Goal: Task Accomplishment & Management: Manage account settings

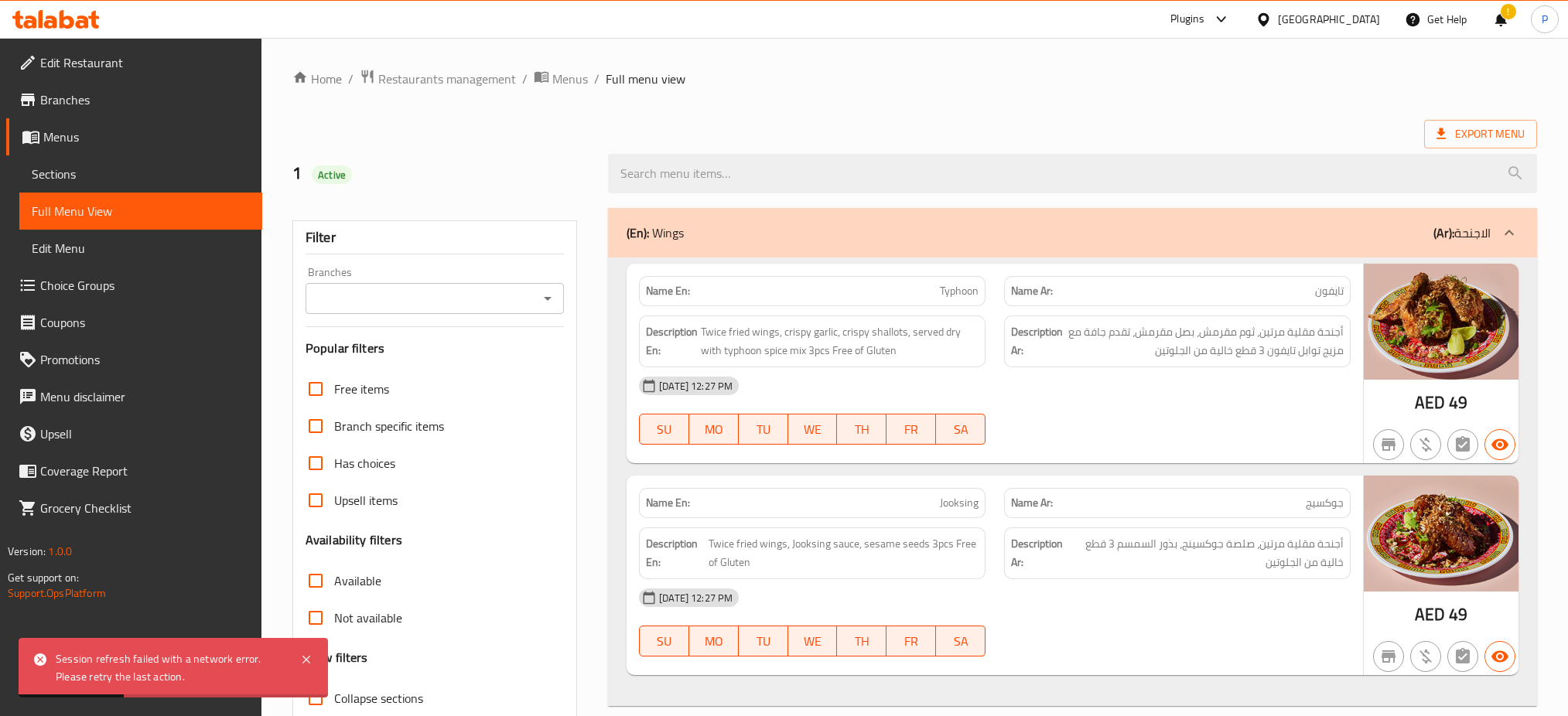
scroll to position [5815, 0]
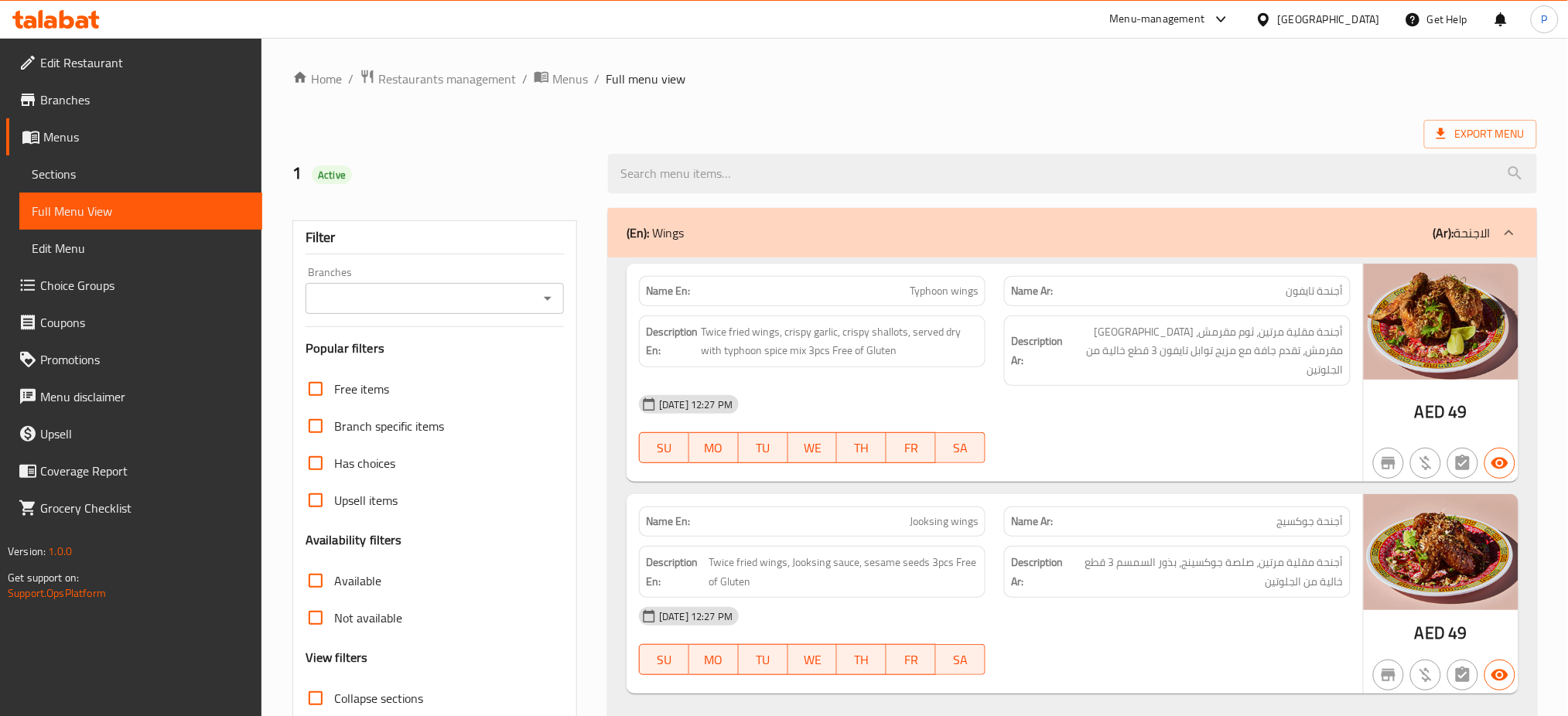
click at [1350, 16] on div "[GEOGRAPHIC_DATA]" at bounding box center [1330, 19] width 102 height 17
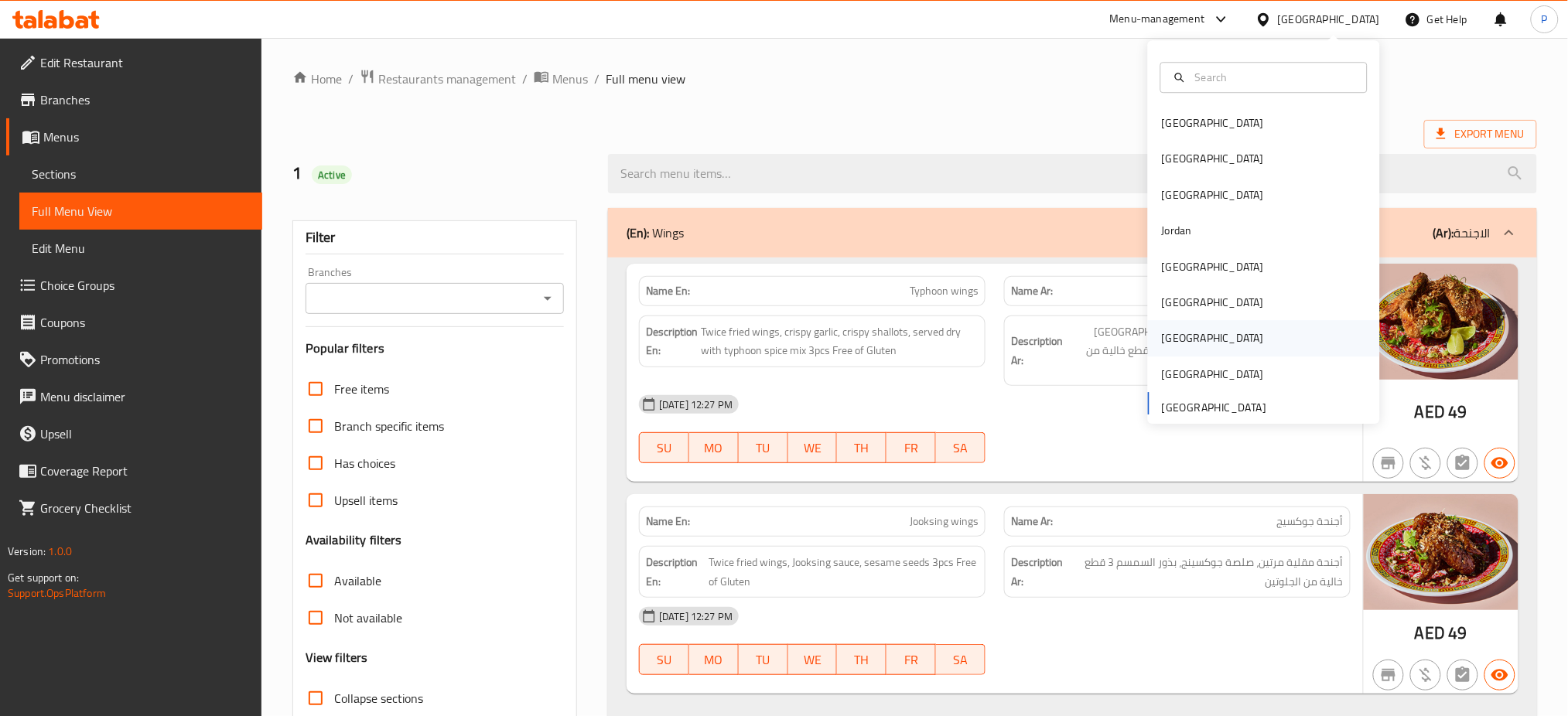
click at [1189, 340] on div "[GEOGRAPHIC_DATA]" at bounding box center [1264, 339] width 232 height 35
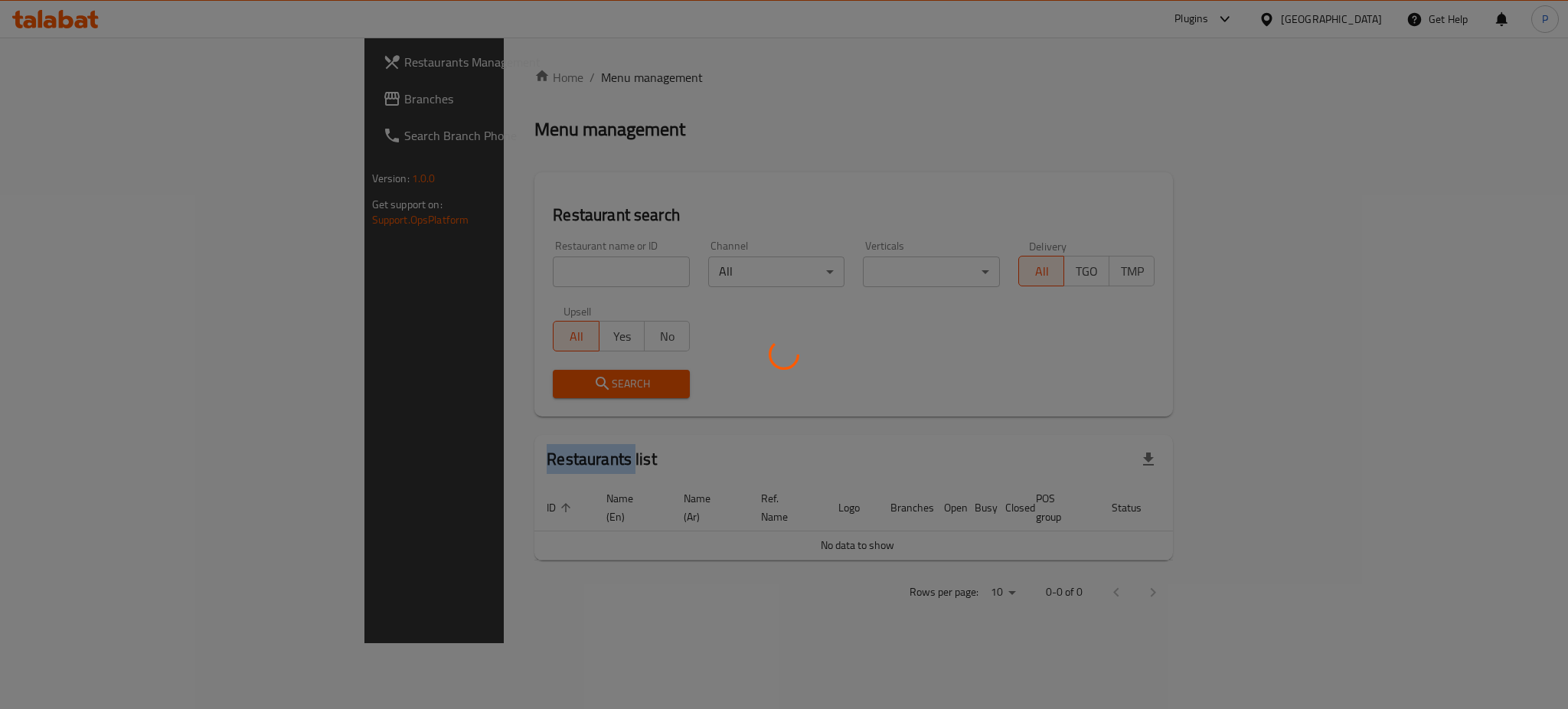
click at [1177, 337] on div at bounding box center [784, 354] width 1568 height 709
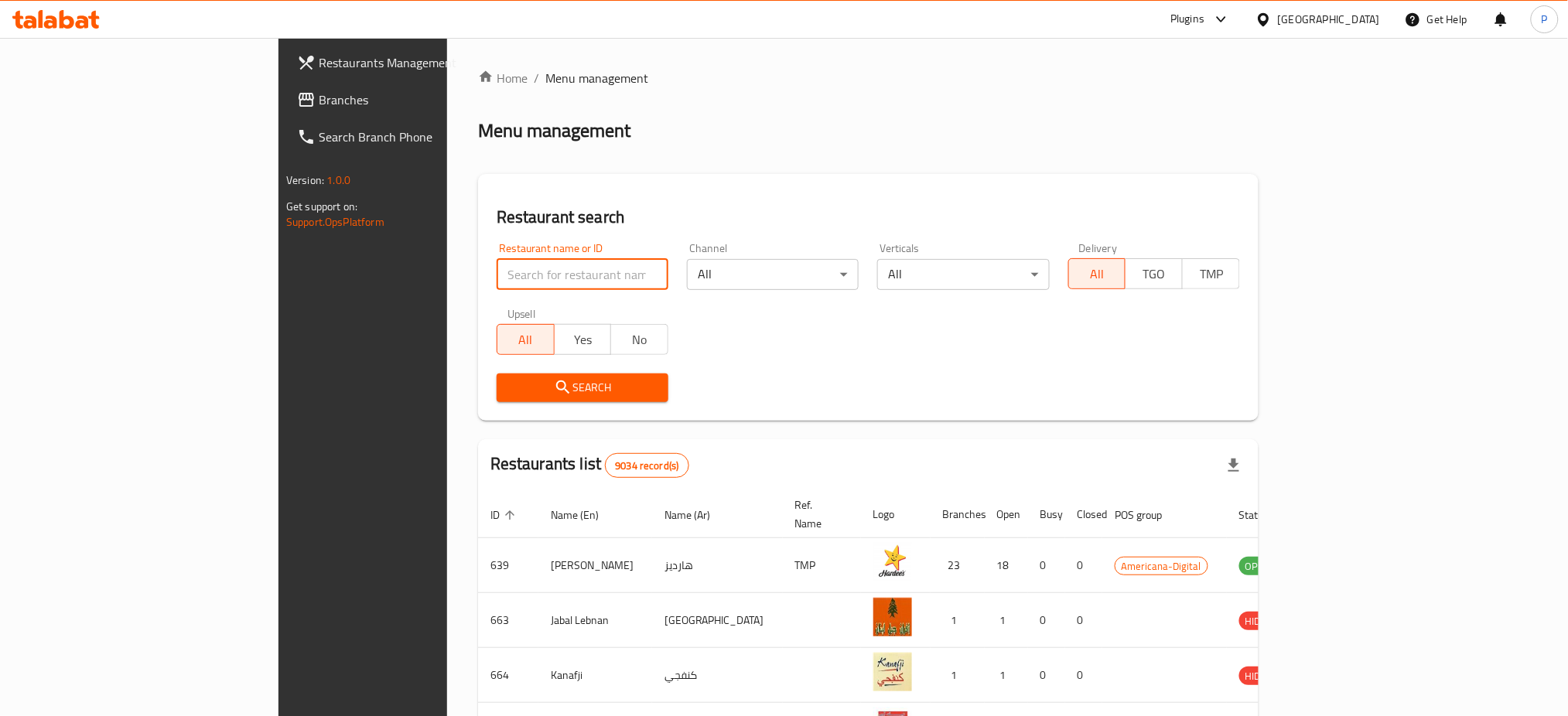
click at [542, 278] on input "search" at bounding box center [582, 274] width 172 height 31
paste input "CAKE CASTLE PREMIUM"
type input "CAKE CASTLE PREMIUM"
click button "Search" at bounding box center [582, 388] width 172 height 28
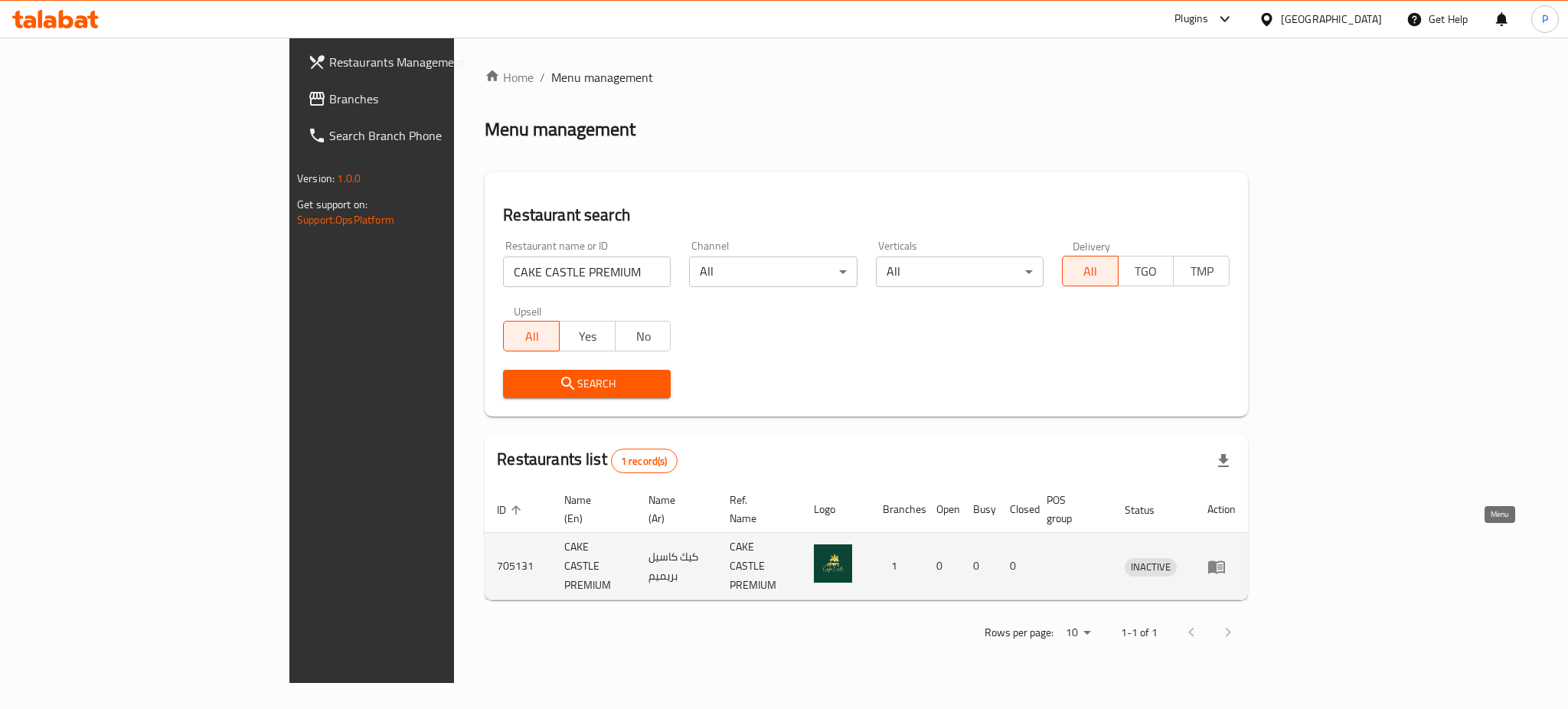
click at [1226, 557] on icon "enhanced table" at bounding box center [1216, 566] width 18 height 18
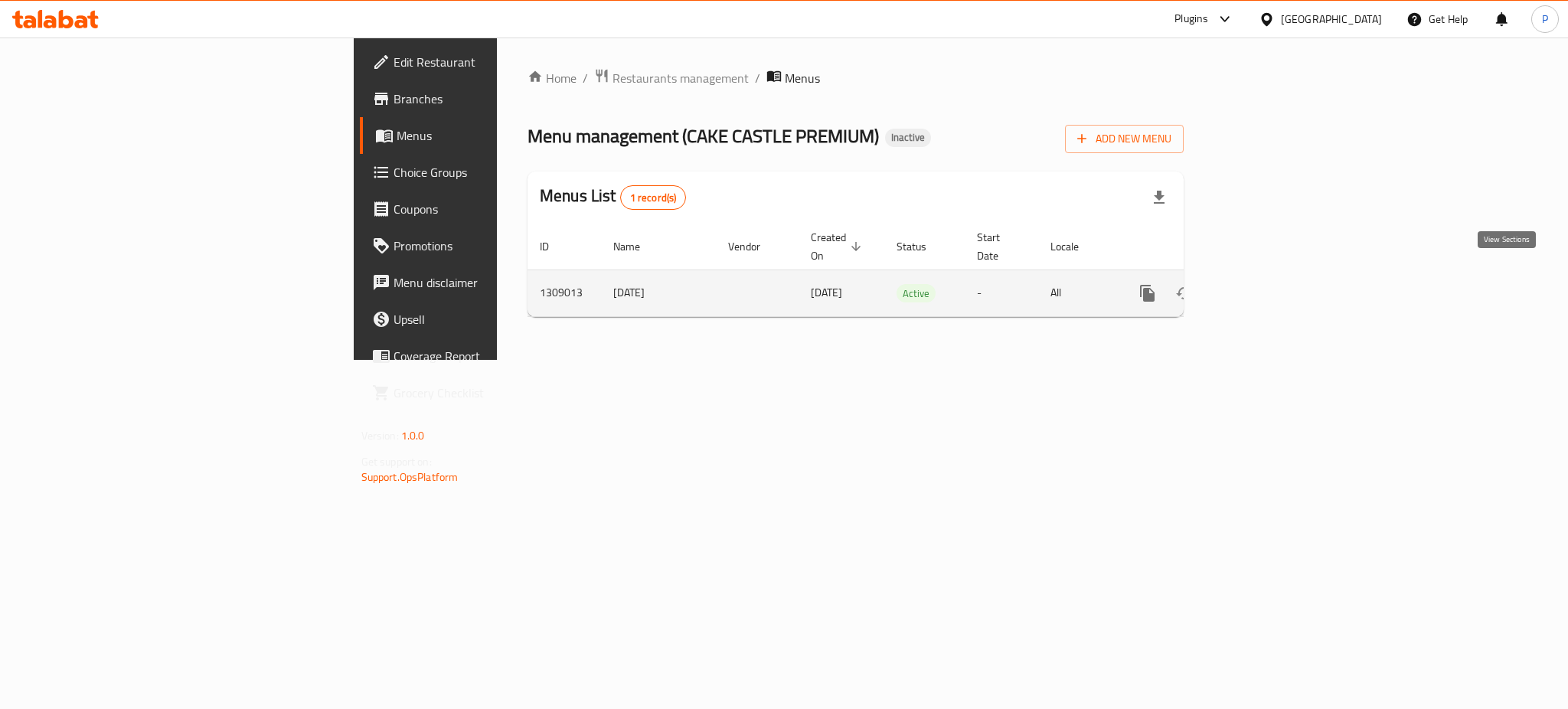
click at [1267, 284] on icon "enhanced table" at bounding box center [1257, 293] width 18 height 18
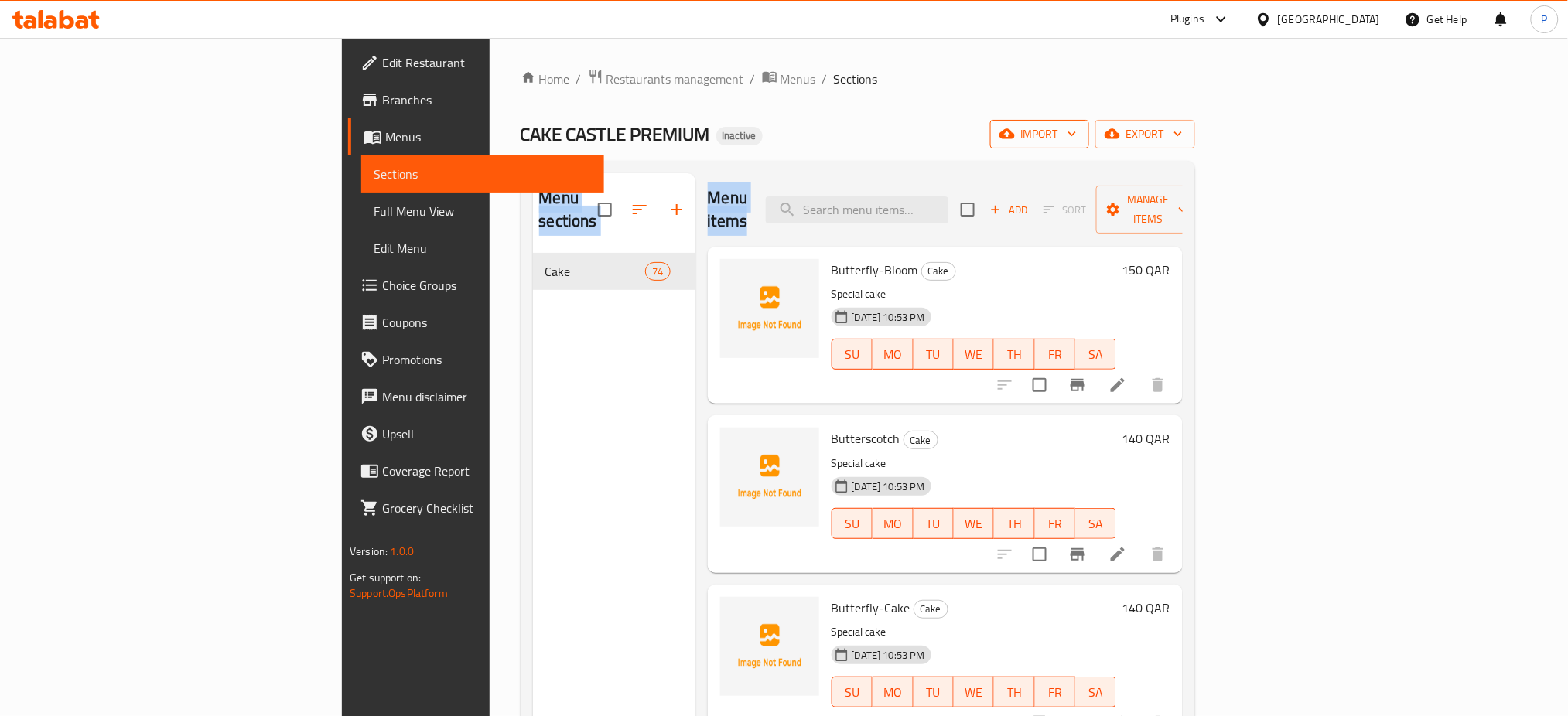
drag, startPoint x: 780, startPoint y: 162, endPoint x: 1369, endPoint y: 144, distance: 589.3
click at [1196, 144] on div "Home / Restaurants management / Menus / Sections CAKE CASTLE PREMIUM Inactive i…" at bounding box center [858, 485] width 675 height 832
click at [1077, 144] on span "import" at bounding box center [1039, 134] width 74 height 19
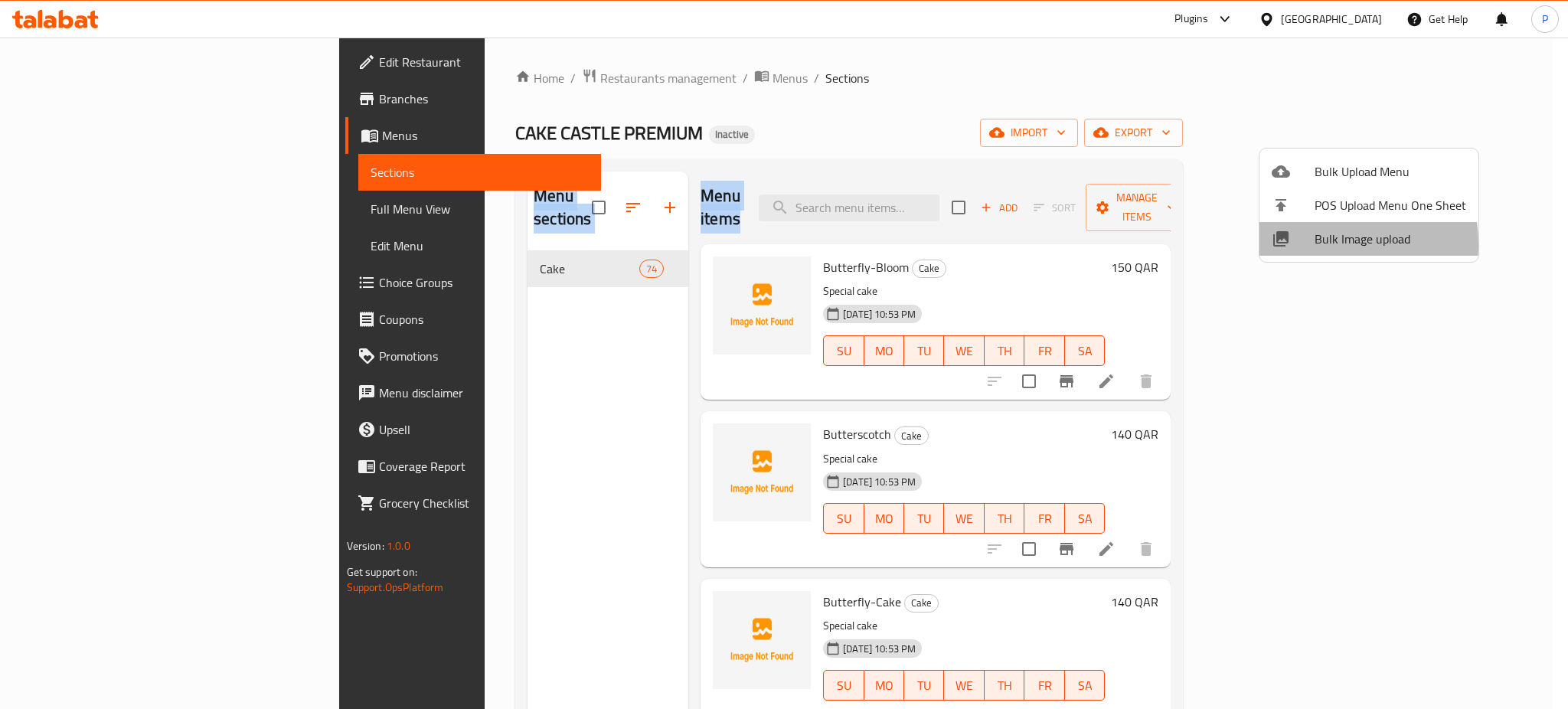
click at [1295, 245] on div at bounding box center [1293, 238] width 43 height 18
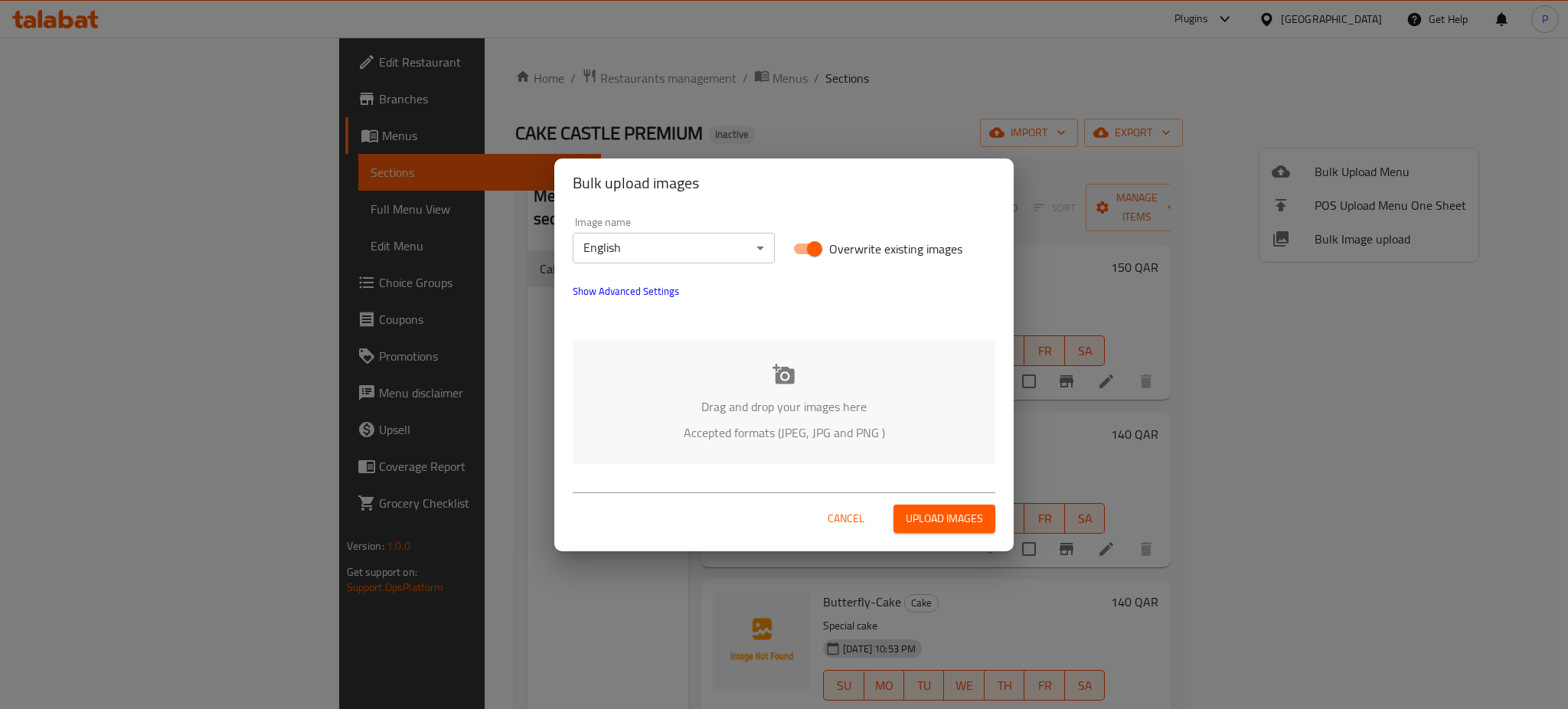
click at [868, 361] on div "Drag and drop your images here Accepted formats (JPEG, JPG and PNG )" at bounding box center [784, 402] width 423 height 125
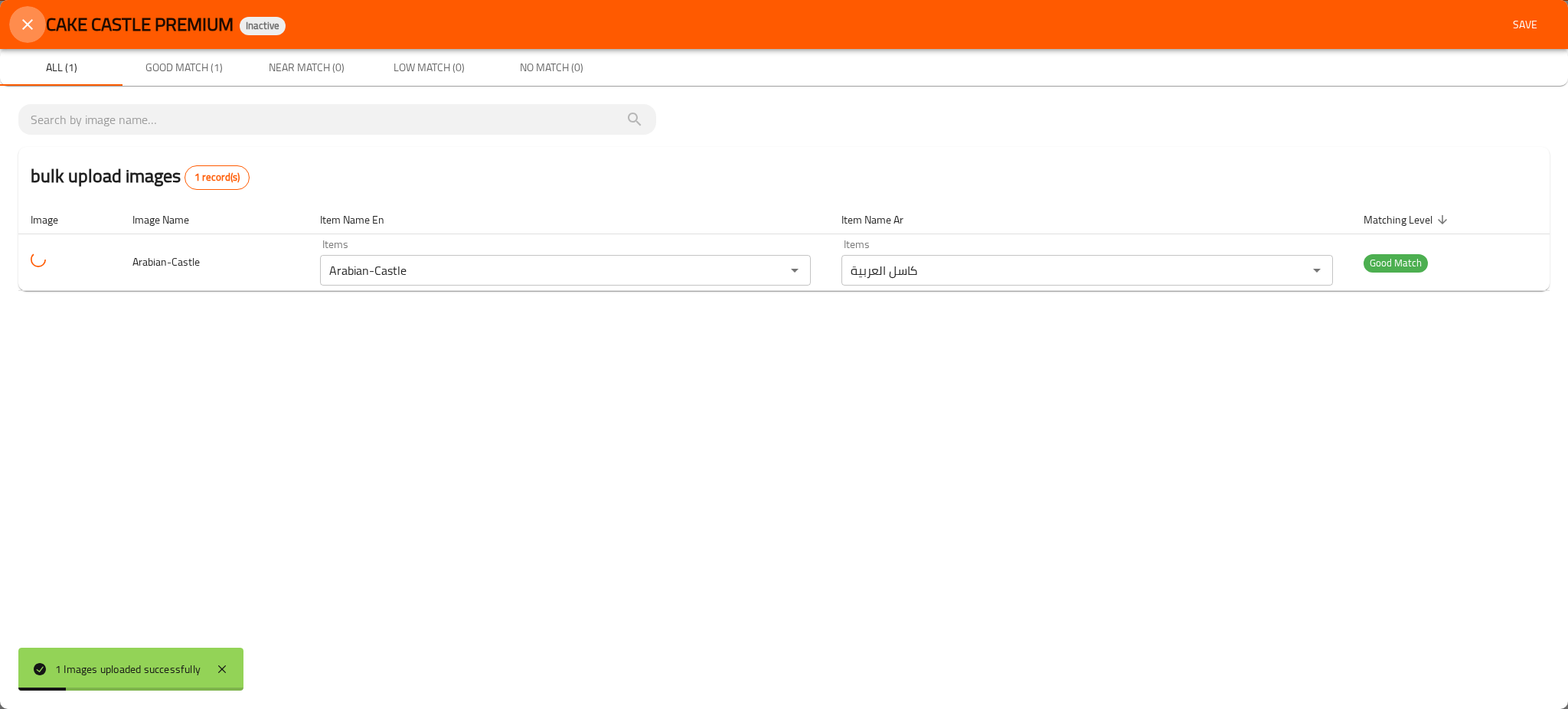
click at [38, 33] on button "close" at bounding box center [28, 24] width 37 height 37
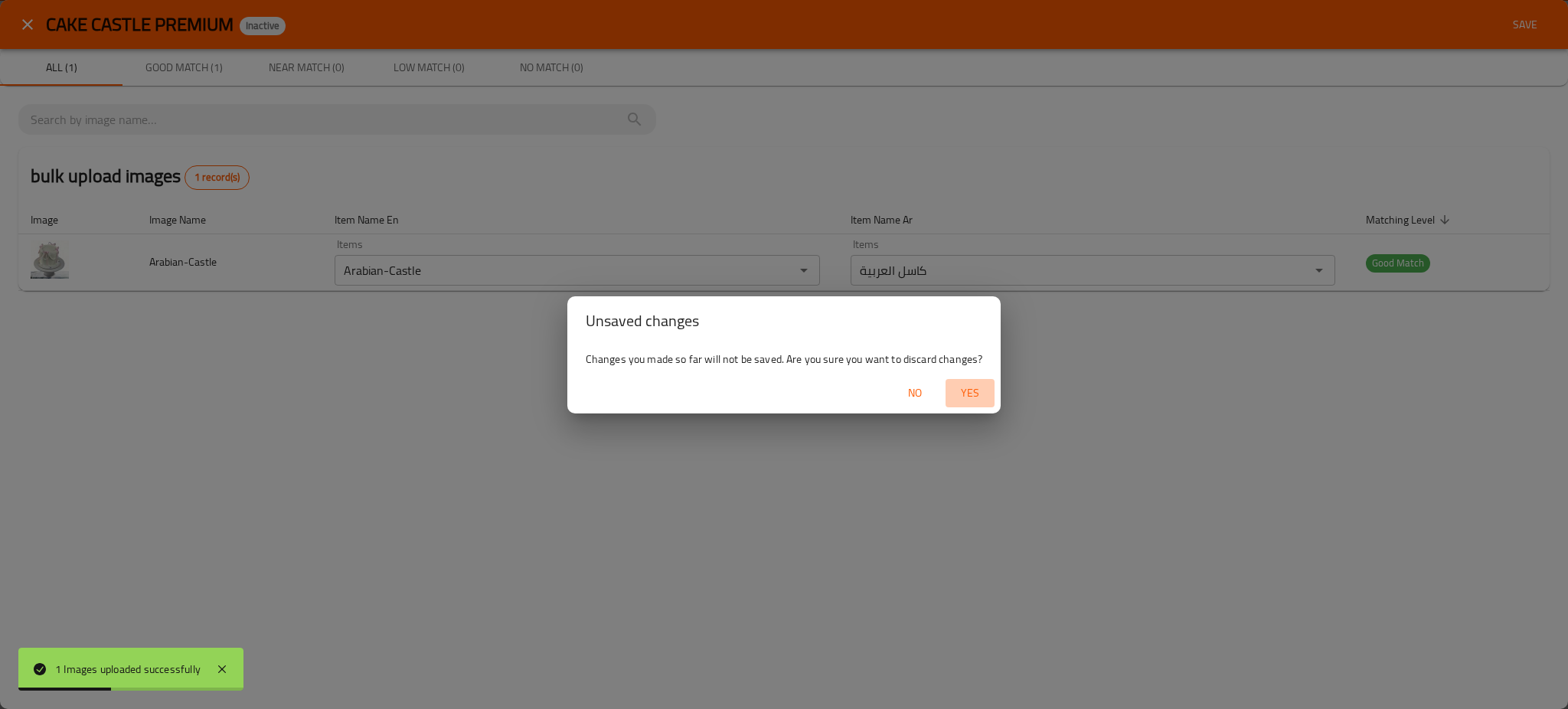
click at [965, 403] on button "Yes" at bounding box center [970, 393] width 49 height 28
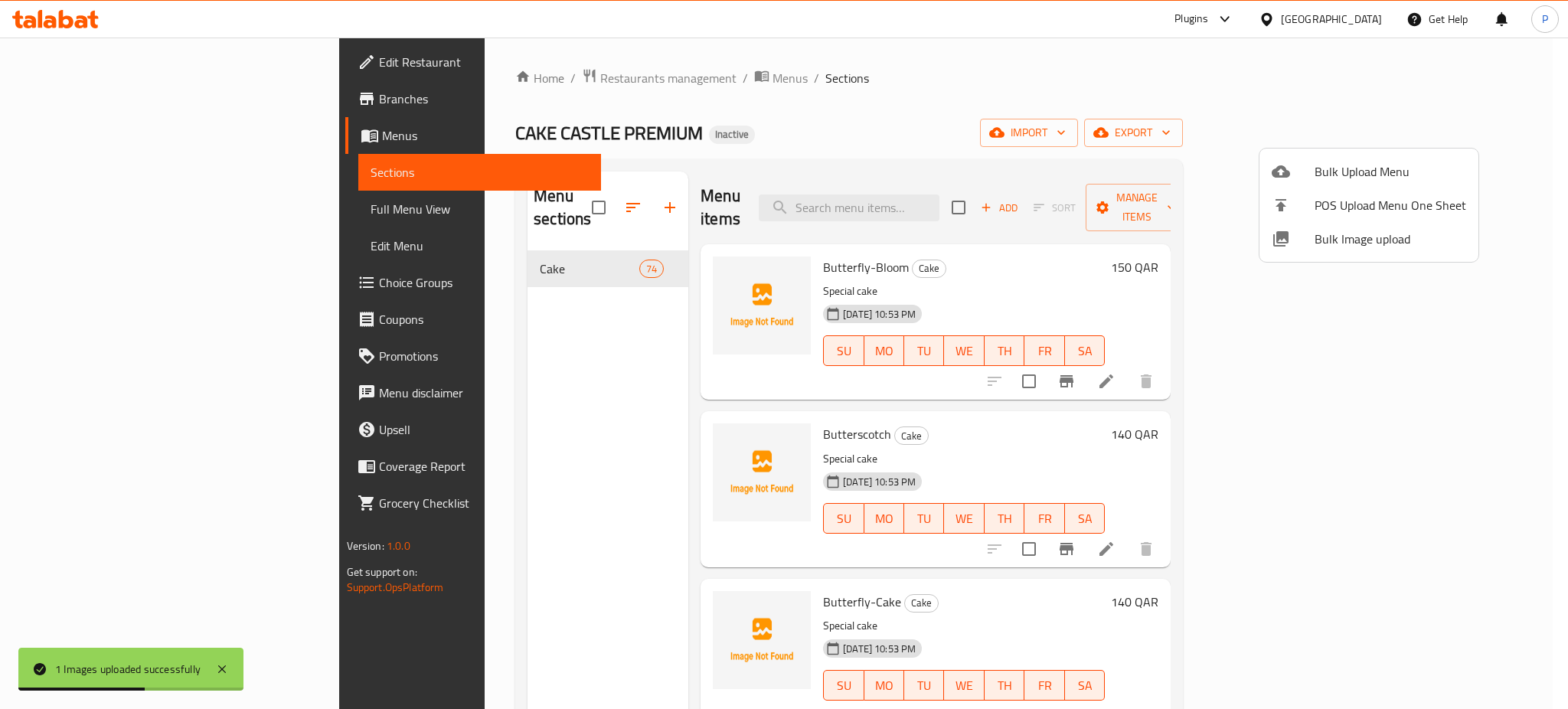
click at [1328, 148] on ul "Bulk Upload Menu POS Upload Menu One Sheet Bulk Image upload" at bounding box center [1368, 205] width 219 height 114
click at [1296, 227] on li "Bulk Image upload" at bounding box center [1368, 238] width 219 height 34
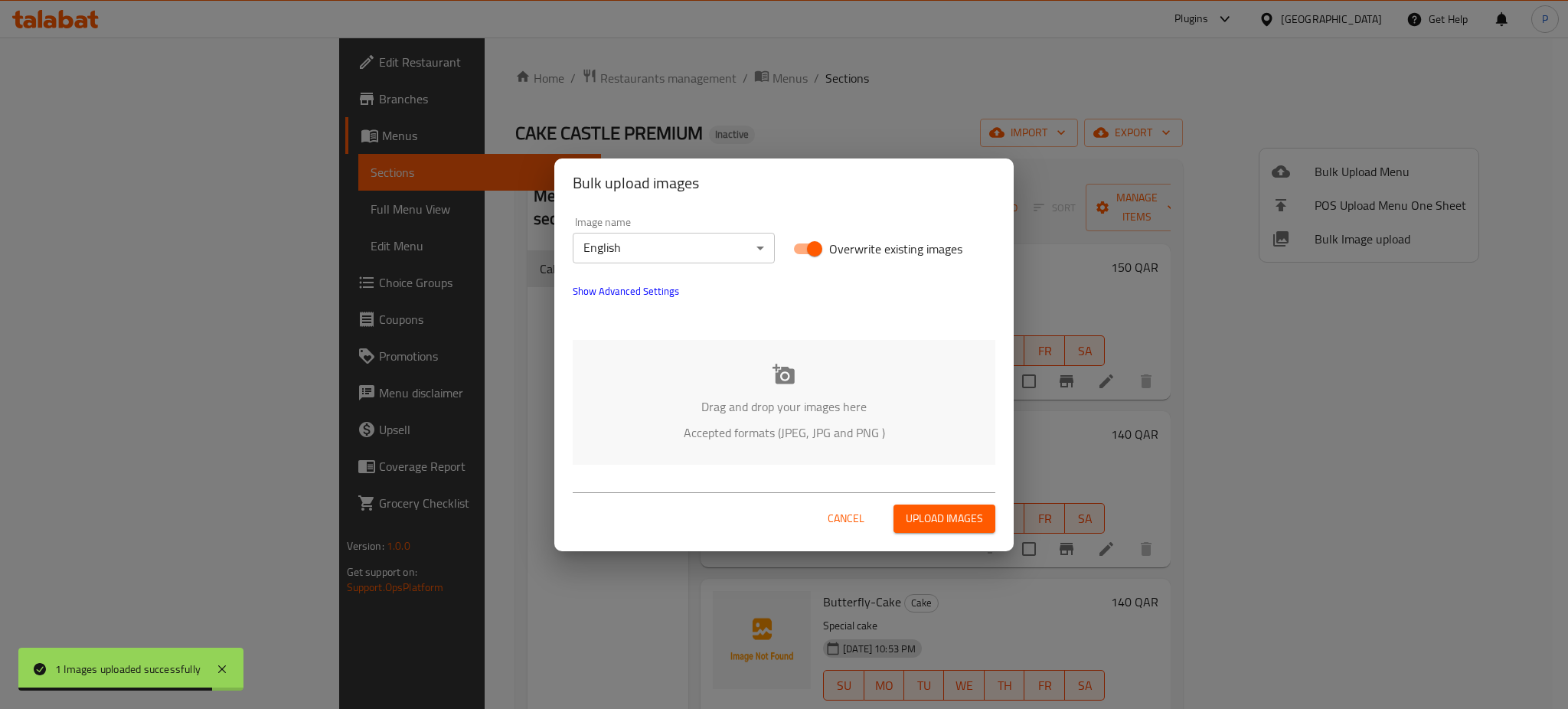
click at [852, 351] on div "Drag and drop your images here Accepted formats (JPEG, JPG and PNG )" at bounding box center [784, 402] width 423 height 125
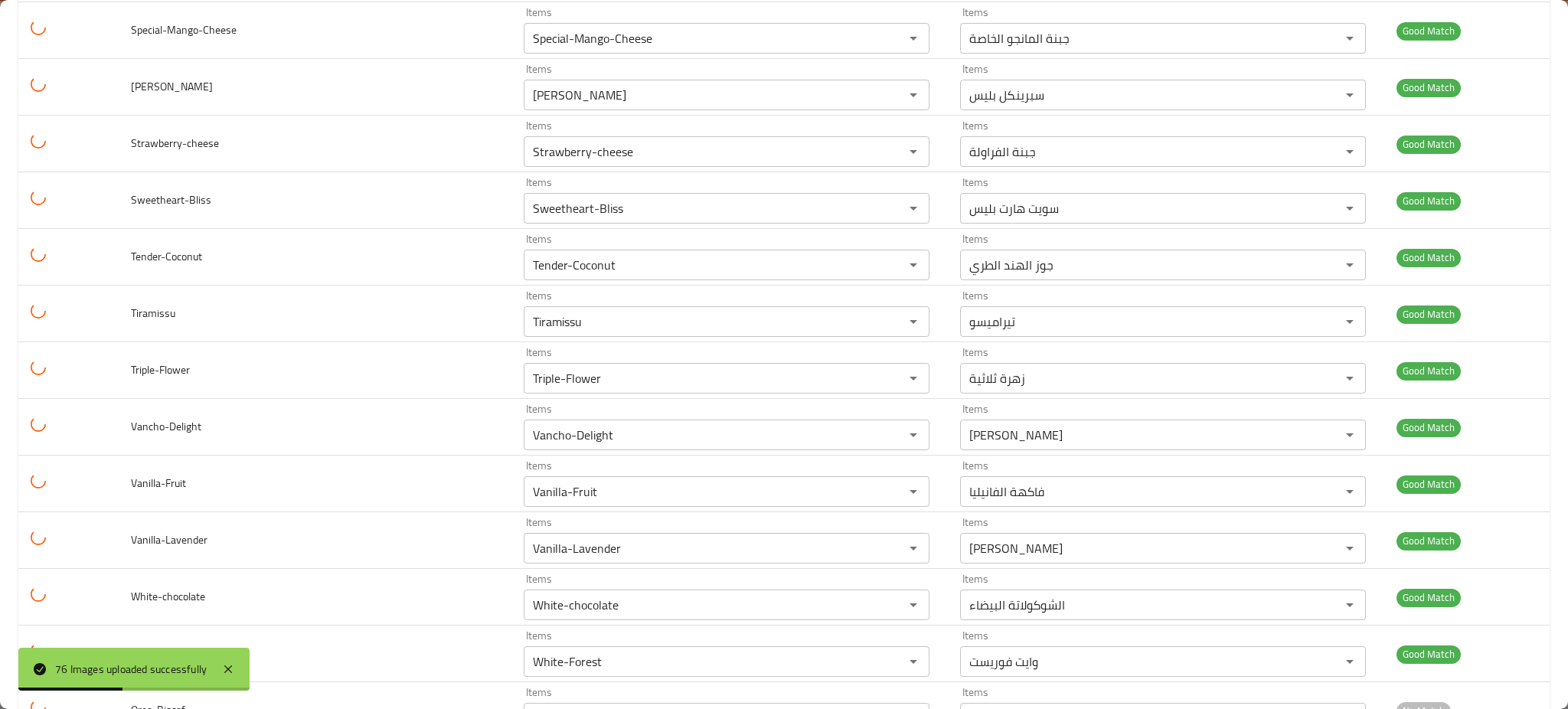
scroll to position [3865, 0]
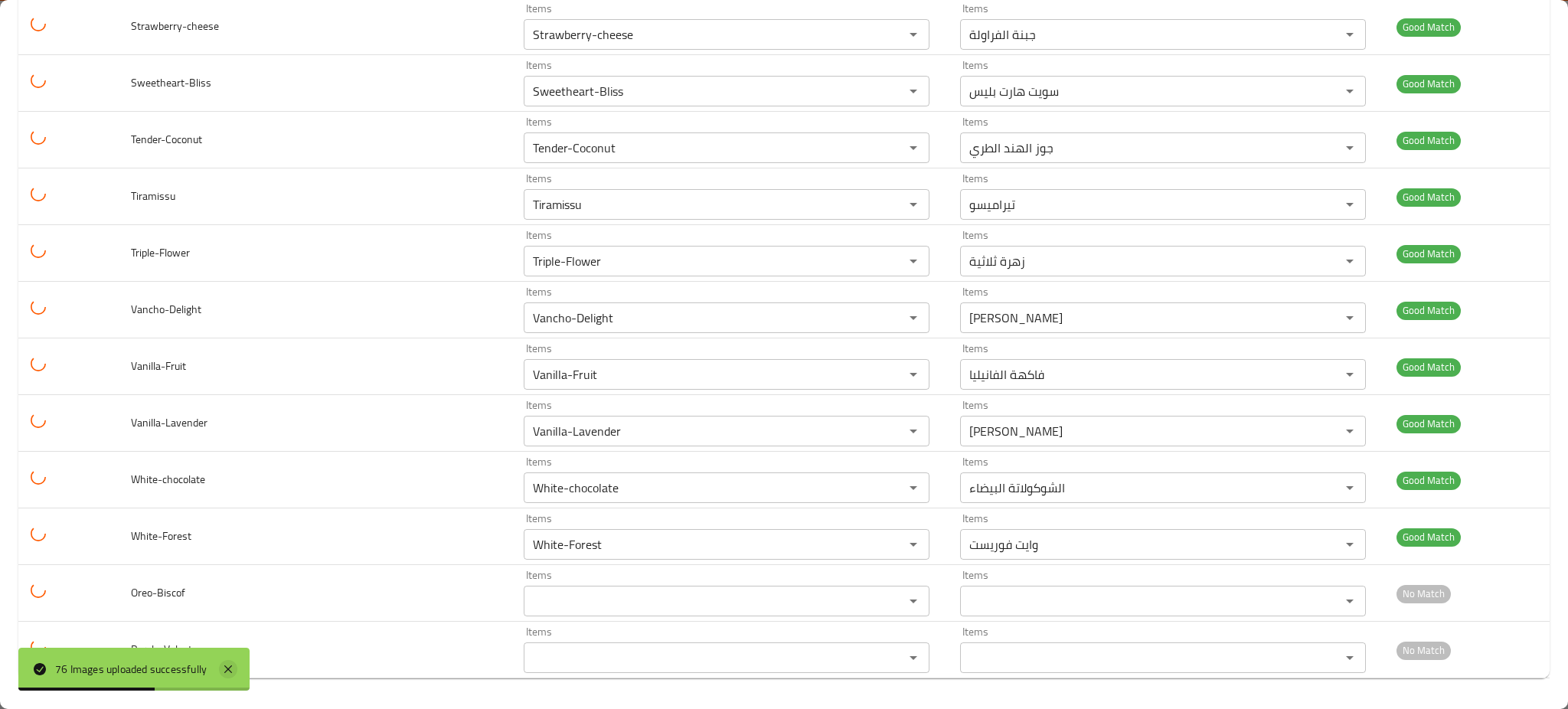
click at [233, 669] on icon at bounding box center [228, 669] width 18 height 18
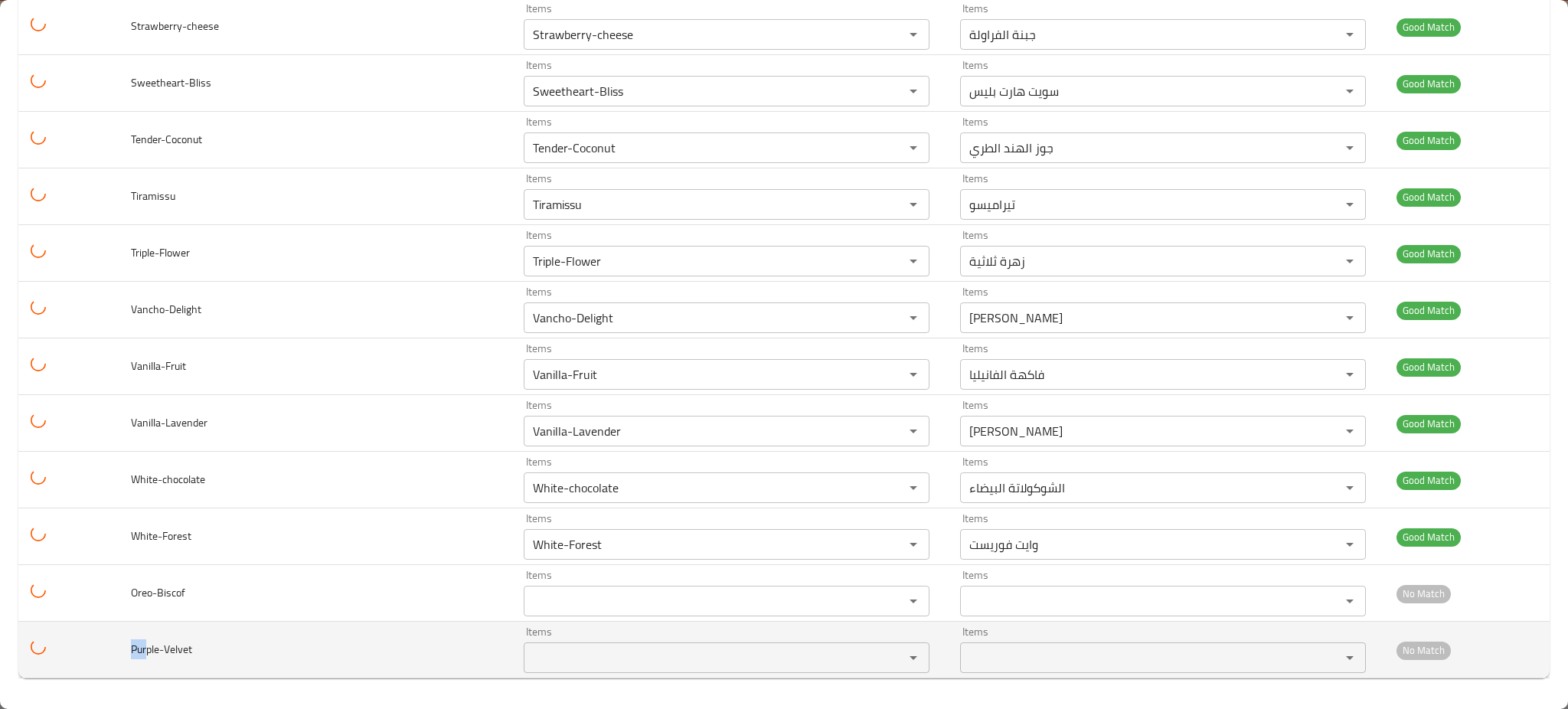
drag, startPoint x: 149, startPoint y: 656, endPoint x: 86, endPoint y: 648, distance: 63.5
click at [86, 648] on tr "Purple-Velvet Items Items Items Items No Match" at bounding box center [784, 650] width 1531 height 57
copy span "Pur"
click at [528, 652] on input "Items" at bounding box center [704, 657] width 351 height 22
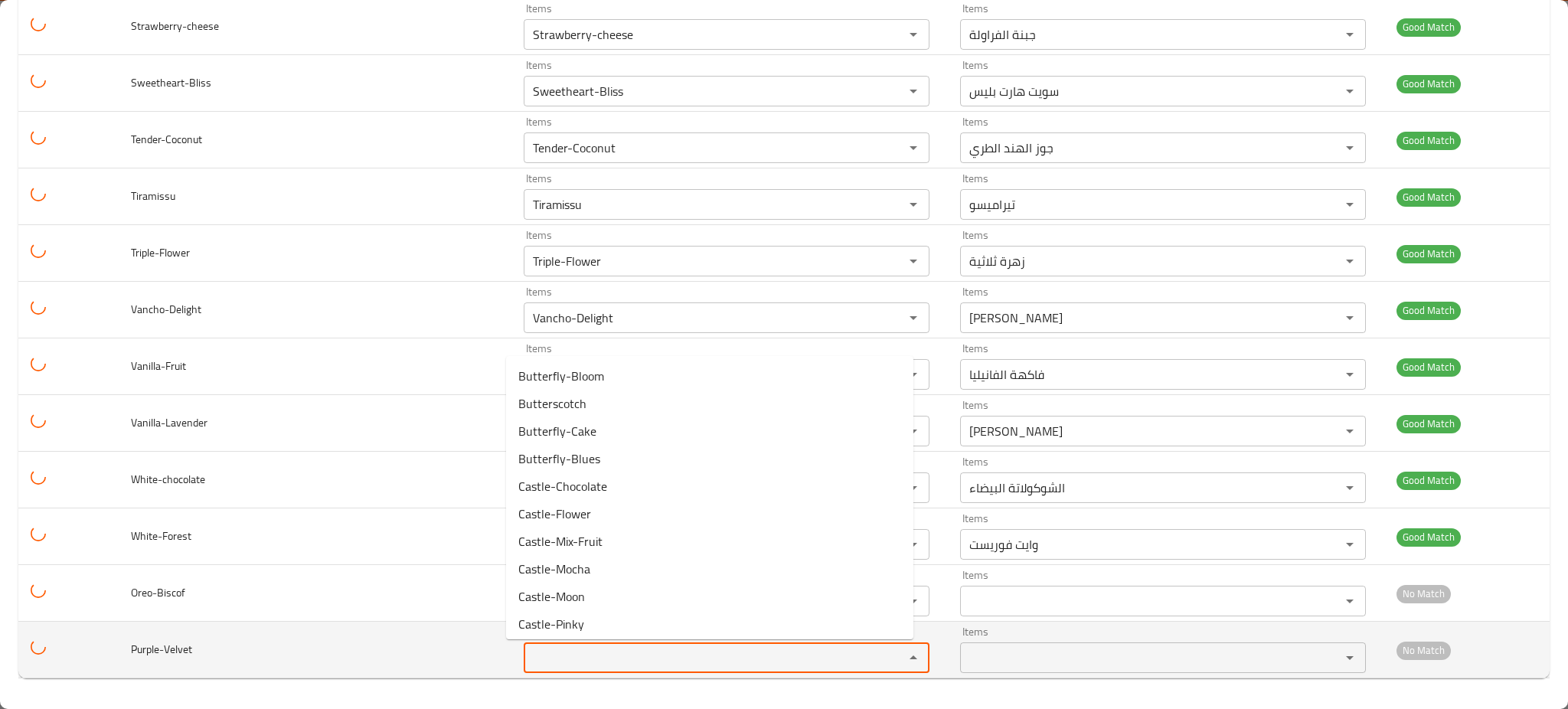
paste input "Pur"
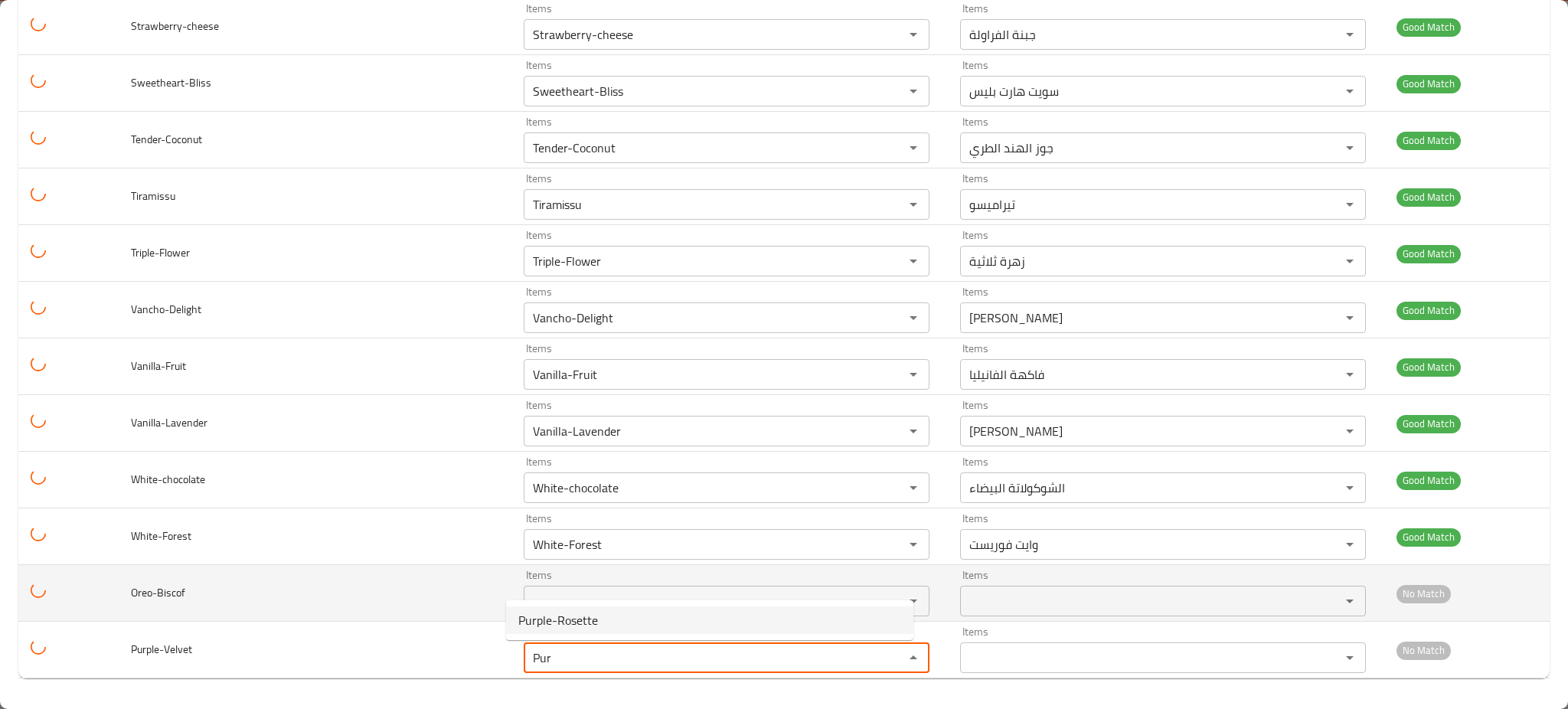
type input "Pur"
click at [161, 606] on td "Oreo-Biscof" at bounding box center [315, 593] width 393 height 57
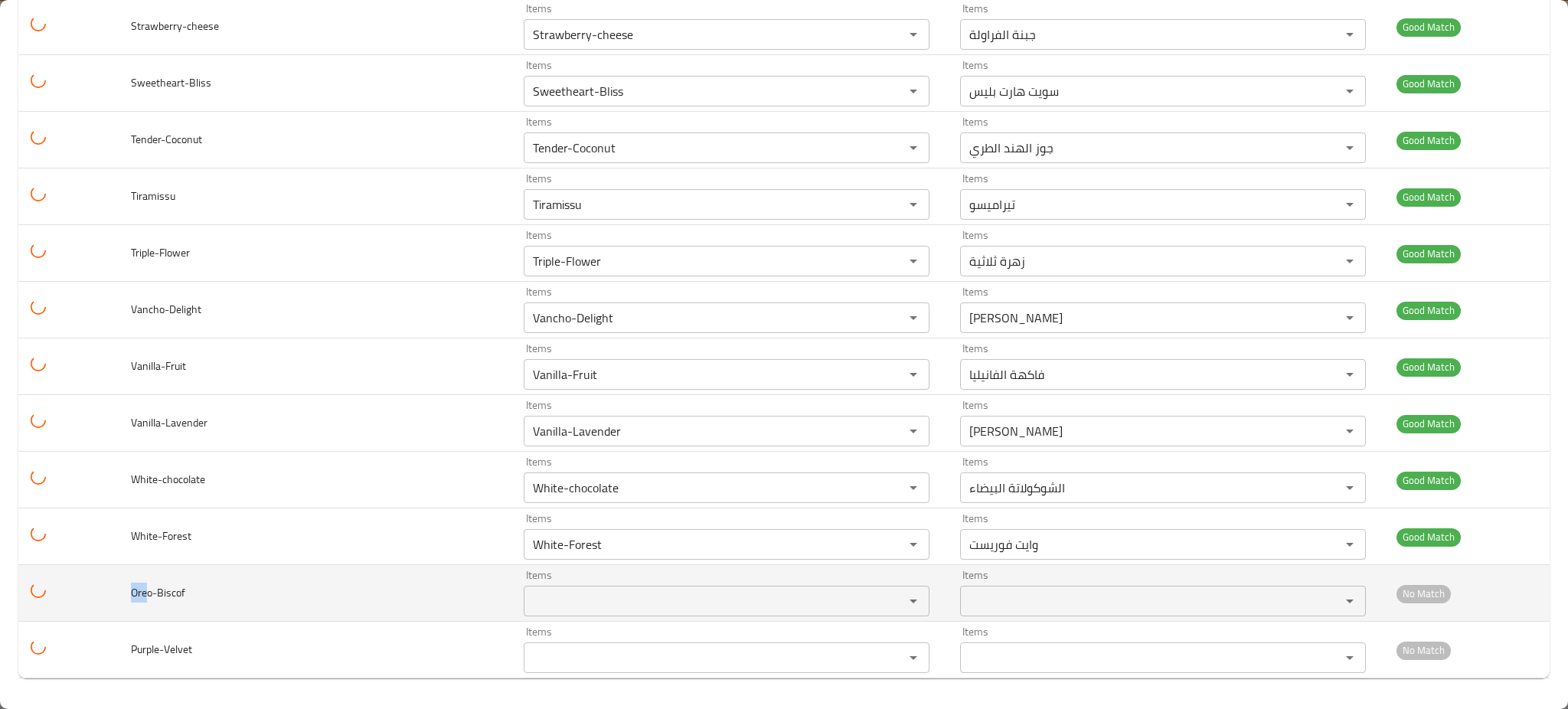
drag, startPoint x: 146, startPoint y: 594, endPoint x: 111, endPoint y: 595, distance: 35.0
click at [111, 595] on tr "Oreo-Biscof Items Items Items Items No Match" at bounding box center [784, 593] width 1531 height 57
copy span "Ore"
click at [565, 582] on div "Items Items" at bounding box center [726, 592] width 406 height 46
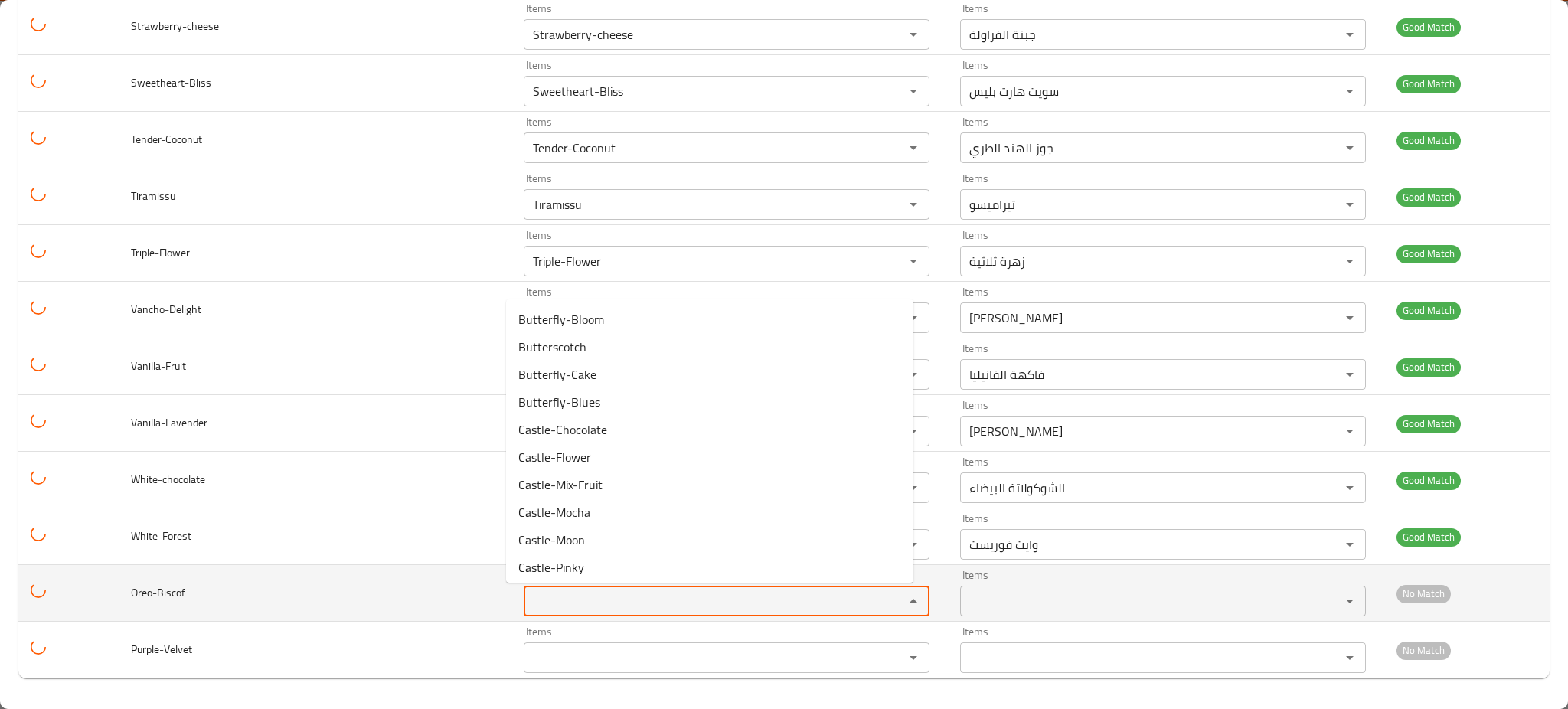
paste input "Ore"
click at [544, 602] on input "Ore" at bounding box center [704, 601] width 351 height 22
type input "Ore"
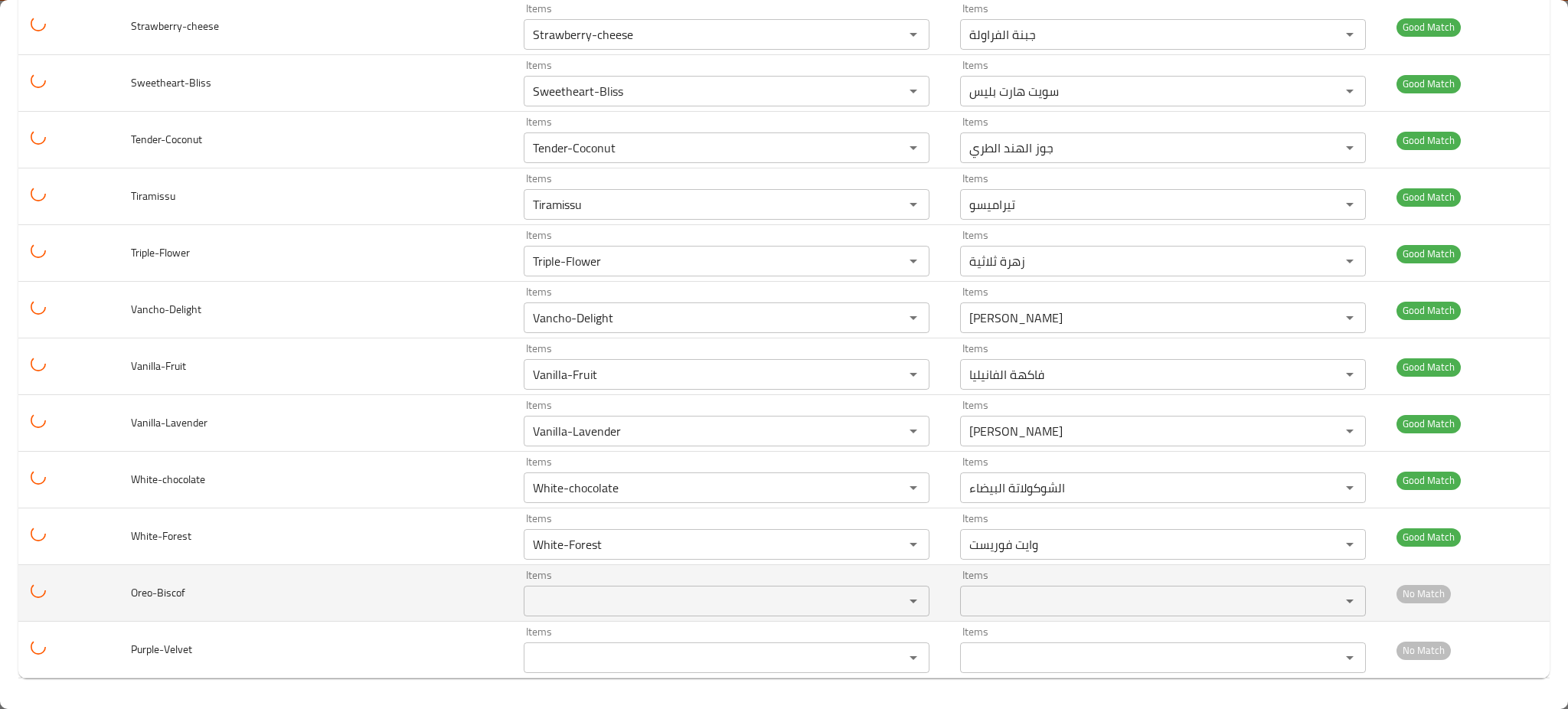
click at [436, 574] on td "Oreo-Biscof" at bounding box center [315, 593] width 393 height 57
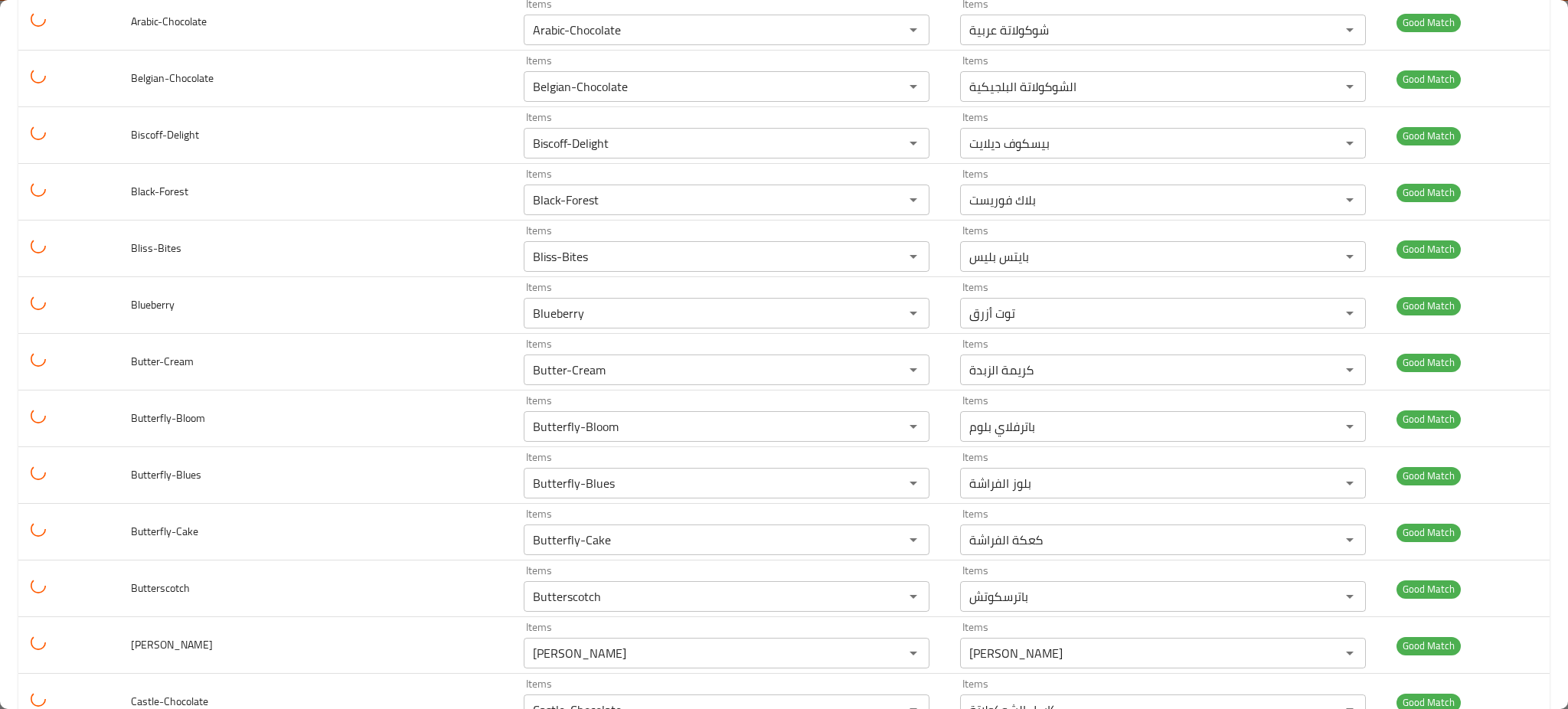
scroll to position [0, 0]
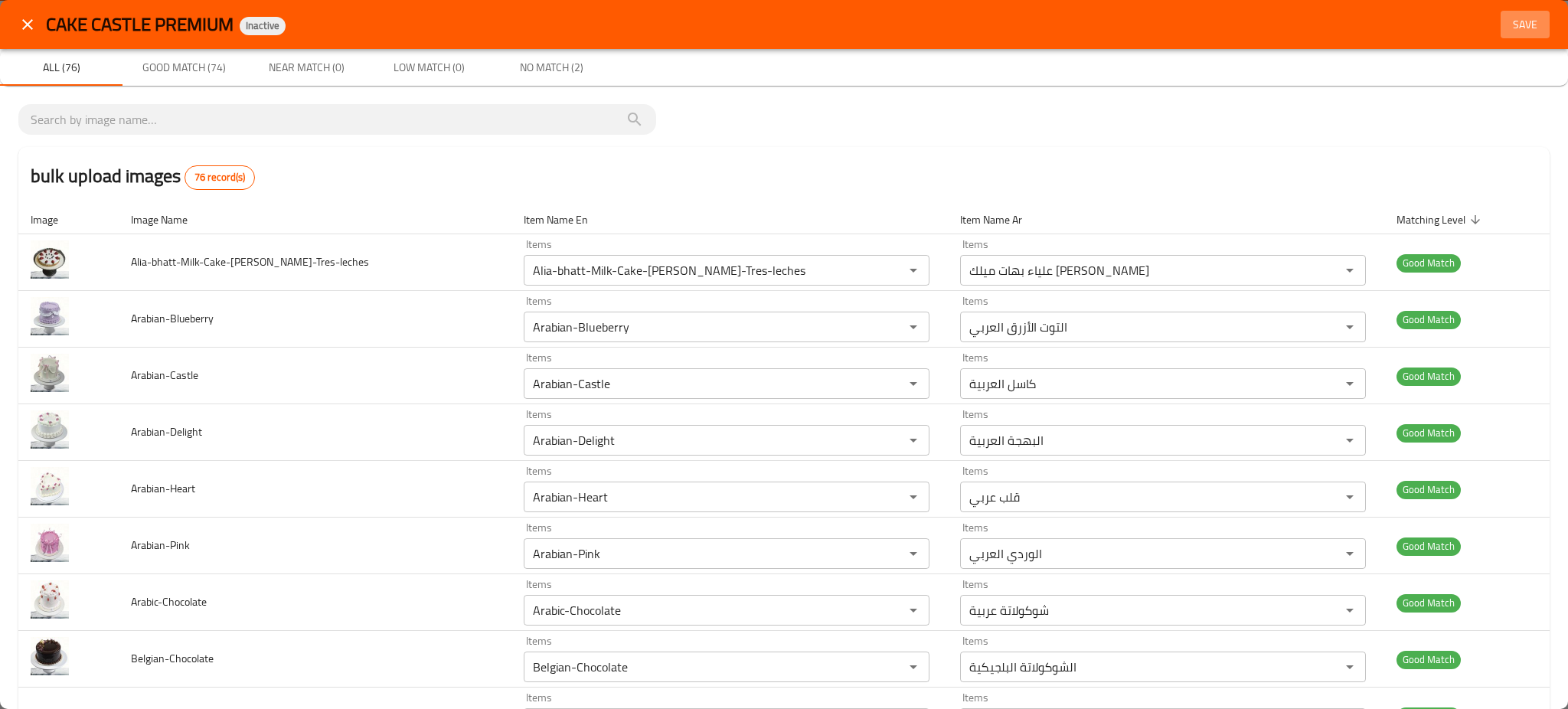
click at [1513, 30] on span "Save" at bounding box center [1525, 25] width 37 height 19
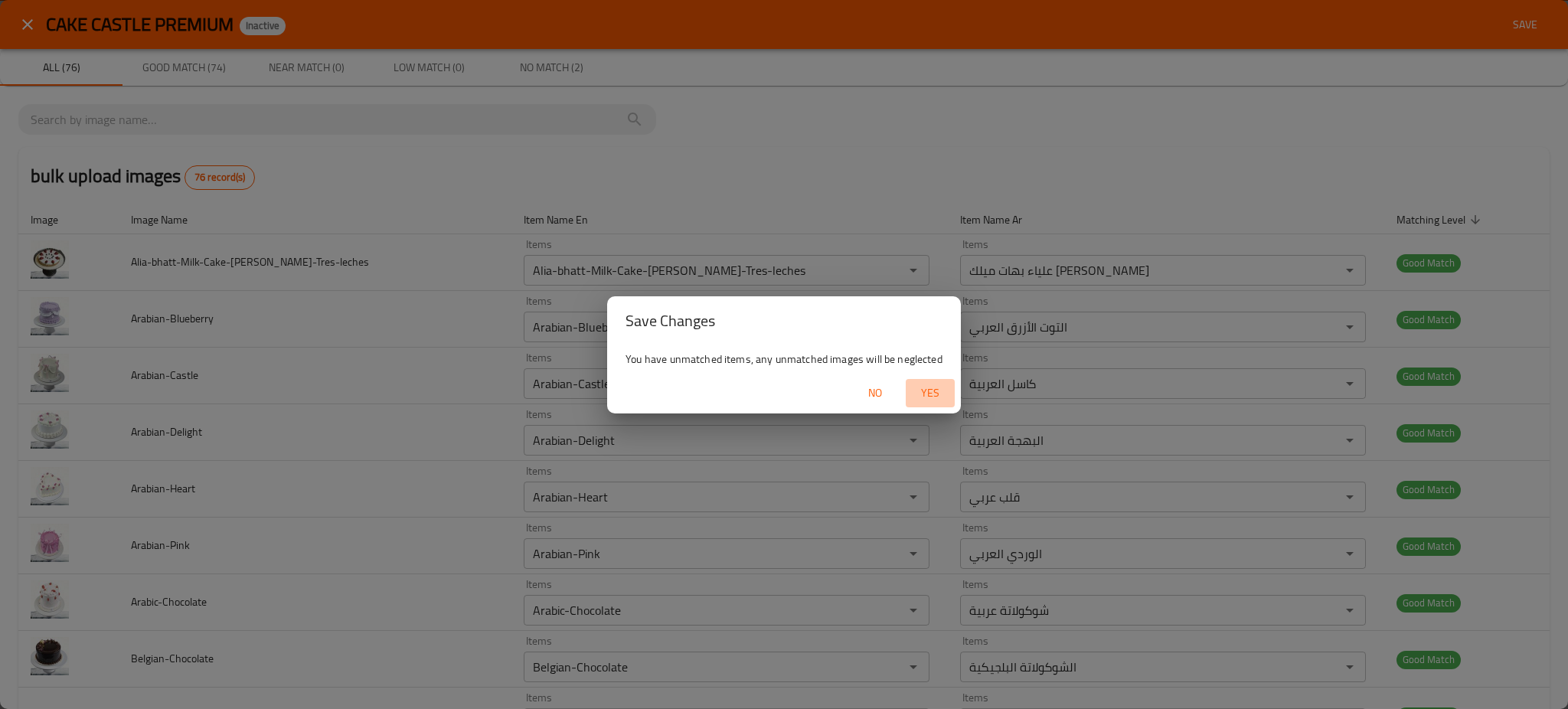
click at [936, 396] on span "Yes" at bounding box center [930, 393] width 37 height 19
